Goal: Navigation & Orientation: Find specific page/section

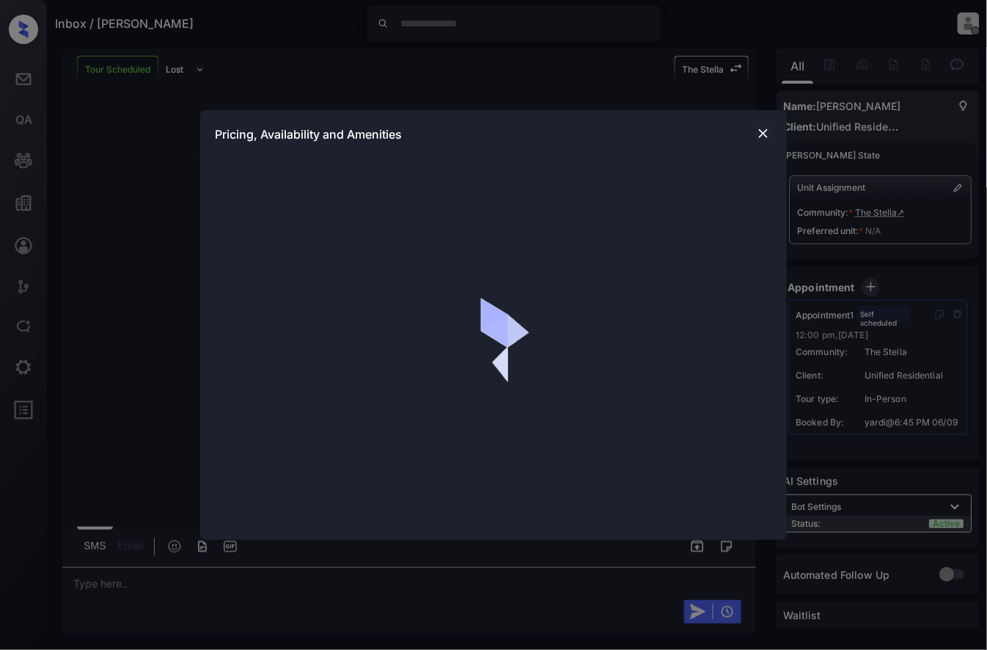
scroll to position [191, 0]
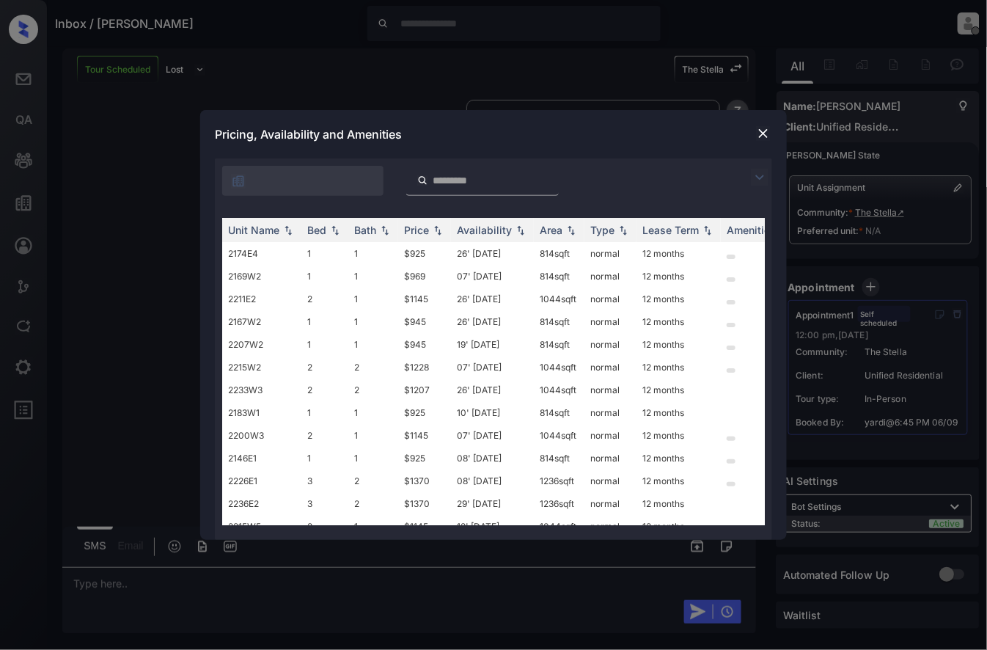
click at [763, 139] on img at bounding box center [763, 133] width 15 height 15
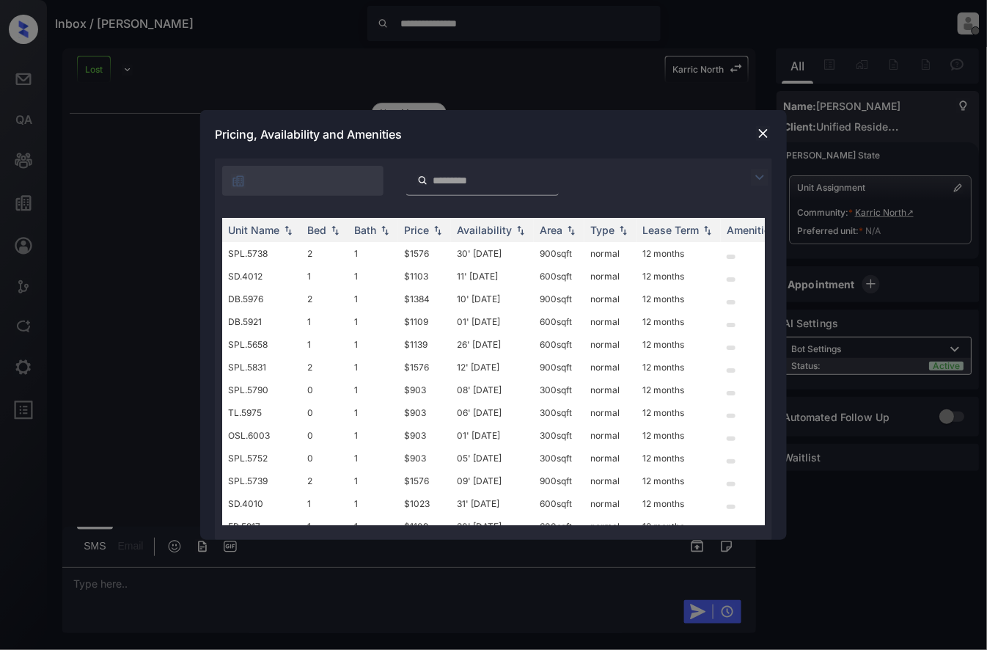
click at [763, 136] on img at bounding box center [763, 133] width 15 height 15
